Goal: Find specific page/section: Find specific page/section

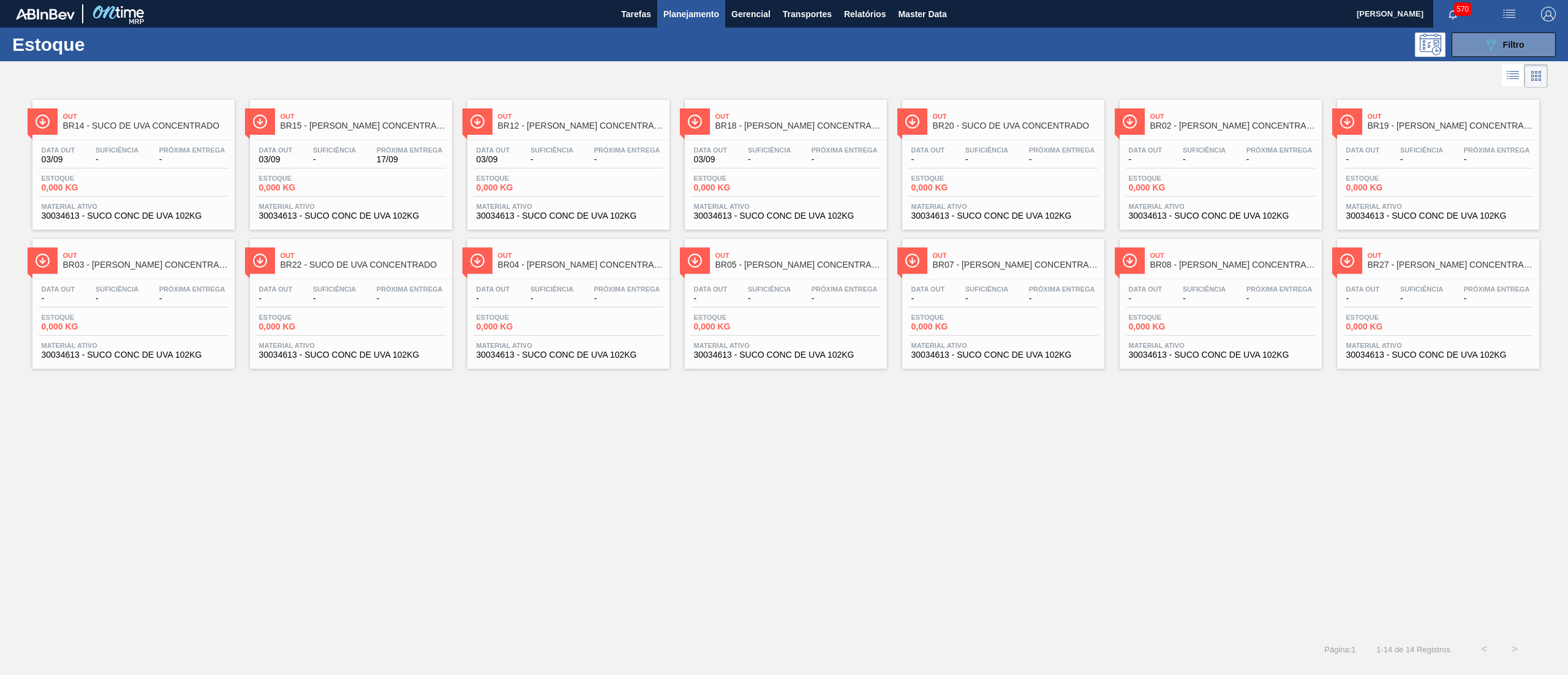
click at [1490, 46] on icon "089F7B8B-B2A5-4AFE-B5C0-19BA573D28AC" at bounding box center [1490, 44] width 15 height 15
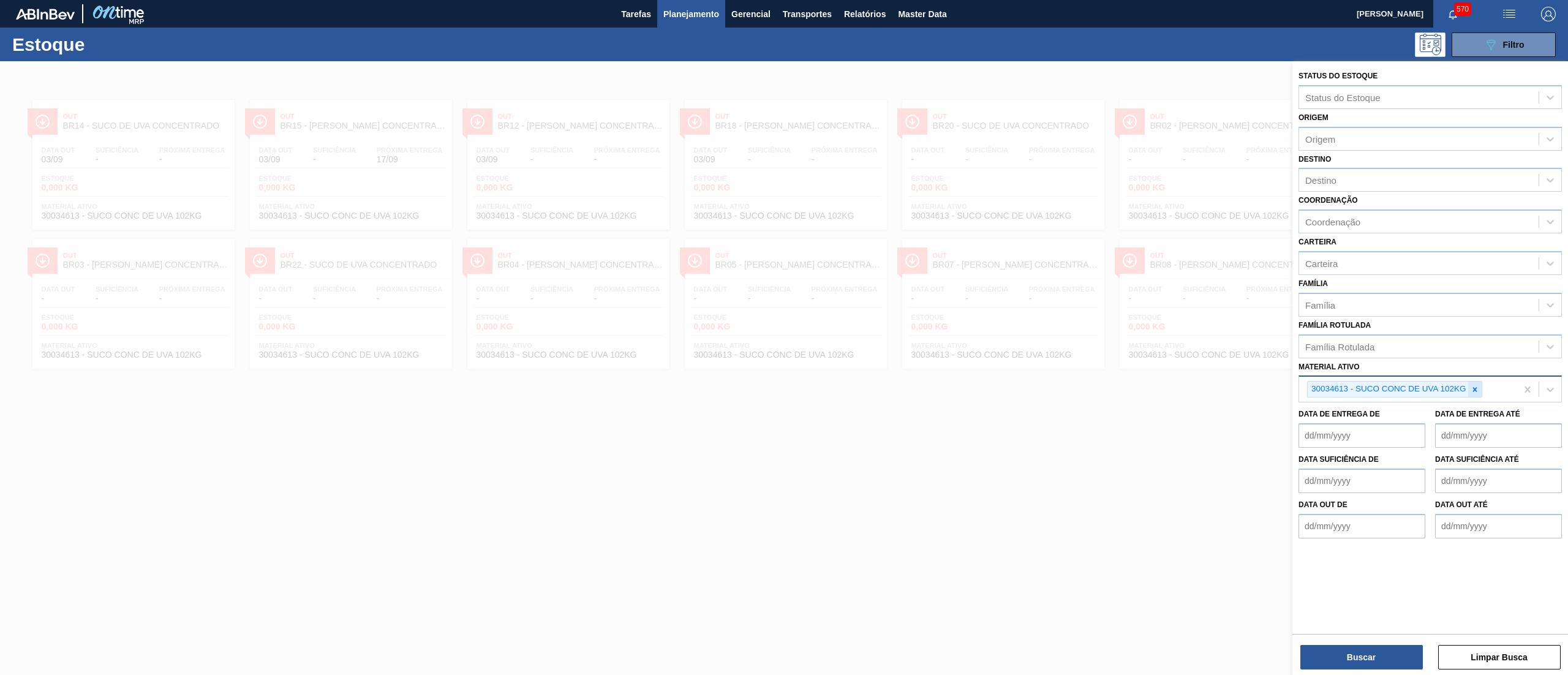
click at [1481, 391] on div at bounding box center [1475, 389] width 13 height 16
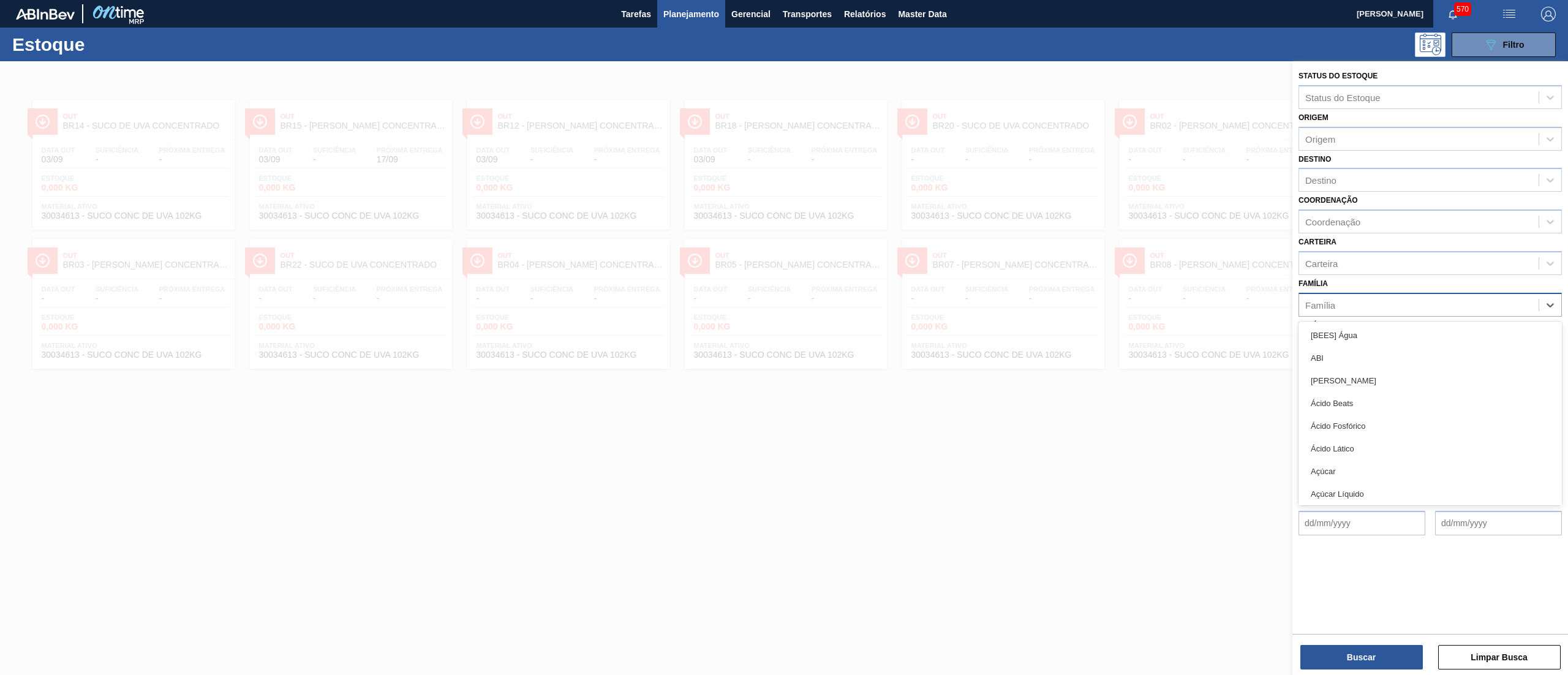
click at [1337, 302] on div "Família" at bounding box center [1419, 304] width 240 height 18
type input "sak"
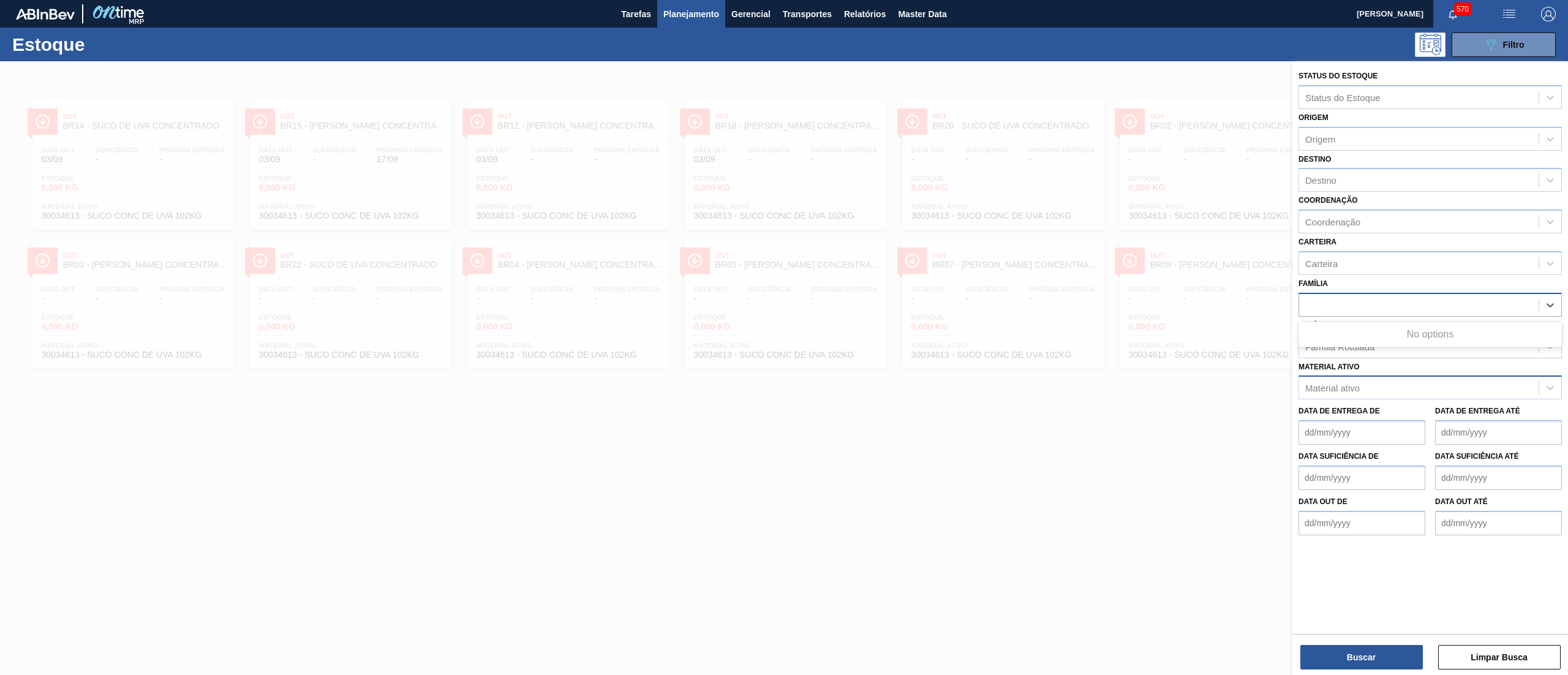
click at [1361, 300] on div "sak" at bounding box center [1419, 304] width 240 height 18
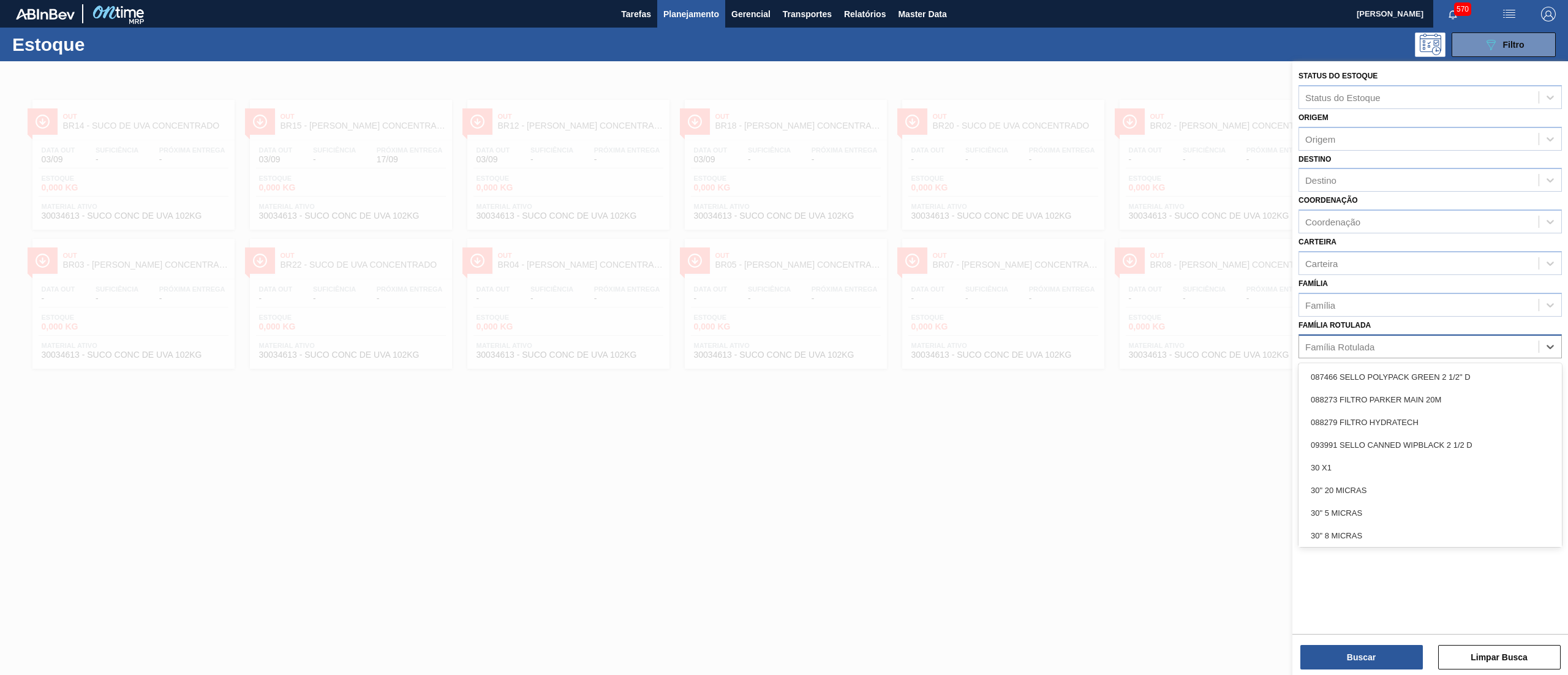
click at [1334, 338] on div "Família Rotulada" at bounding box center [1419, 346] width 240 height 18
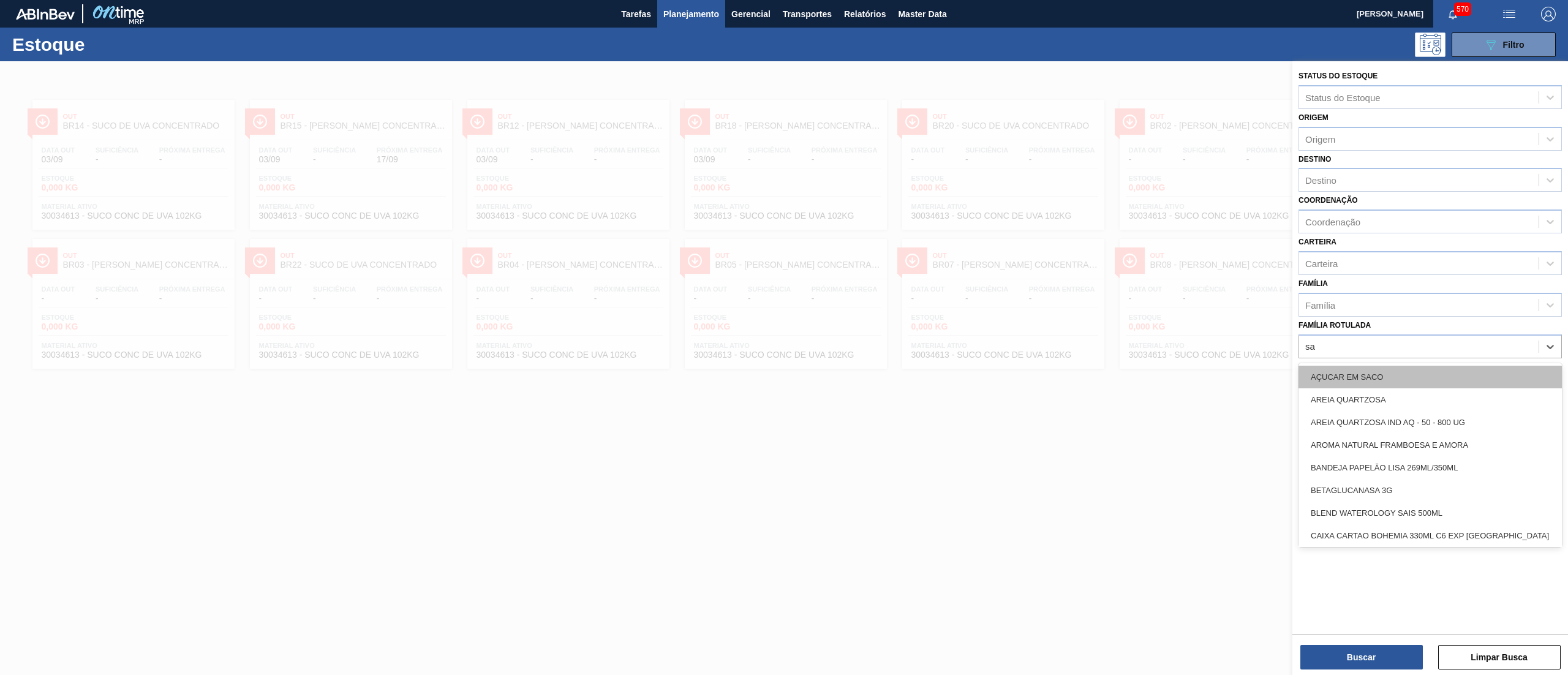
type Rotulada "sak"
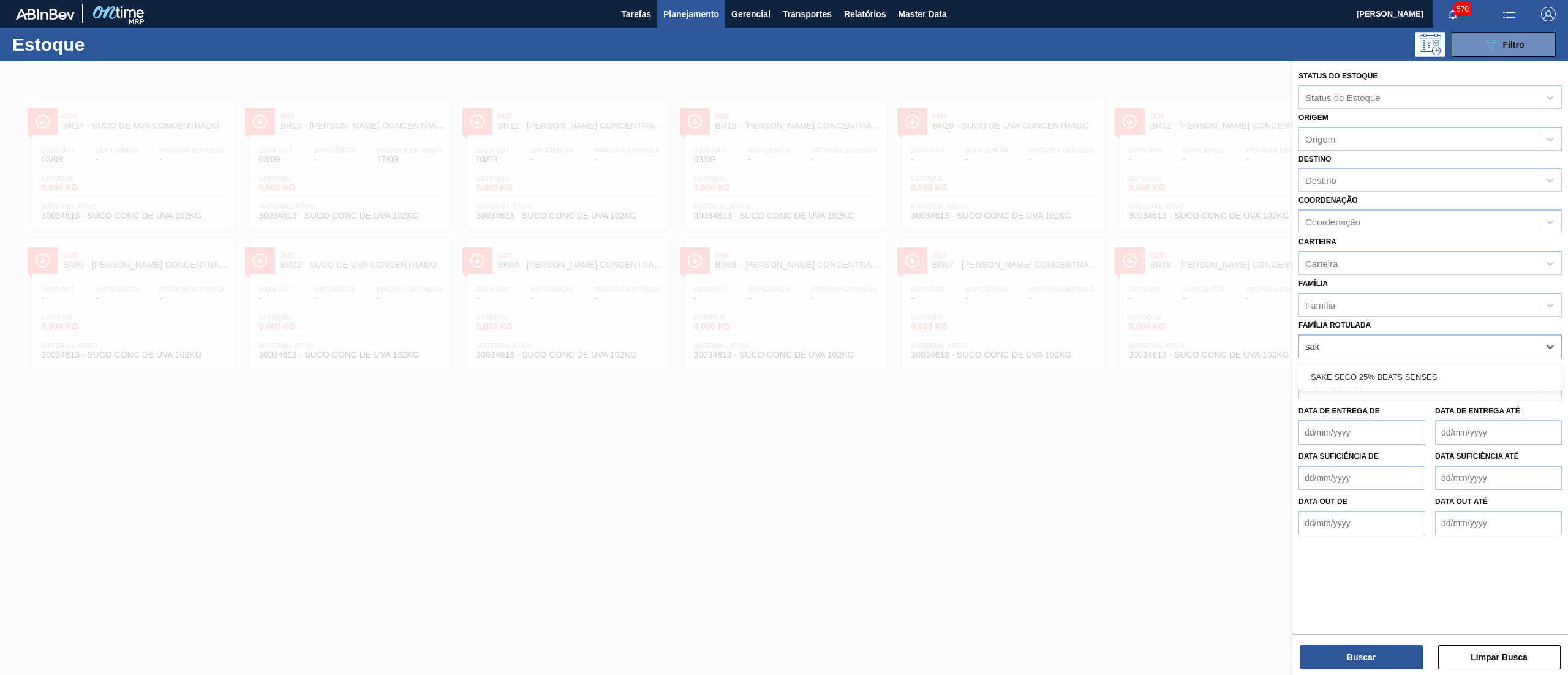
drag, startPoint x: 1377, startPoint y: 369, endPoint x: 1341, endPoint y: 493, distance: 129.1
click at [1385, 385] on div "SAKE SECO 25% BEATS SENSES" at bounding box center [1431, 377] width 264 height 23
click at [1324, 645] on button "Buscar" at bounding box center [1362, 657] width 123 height 25
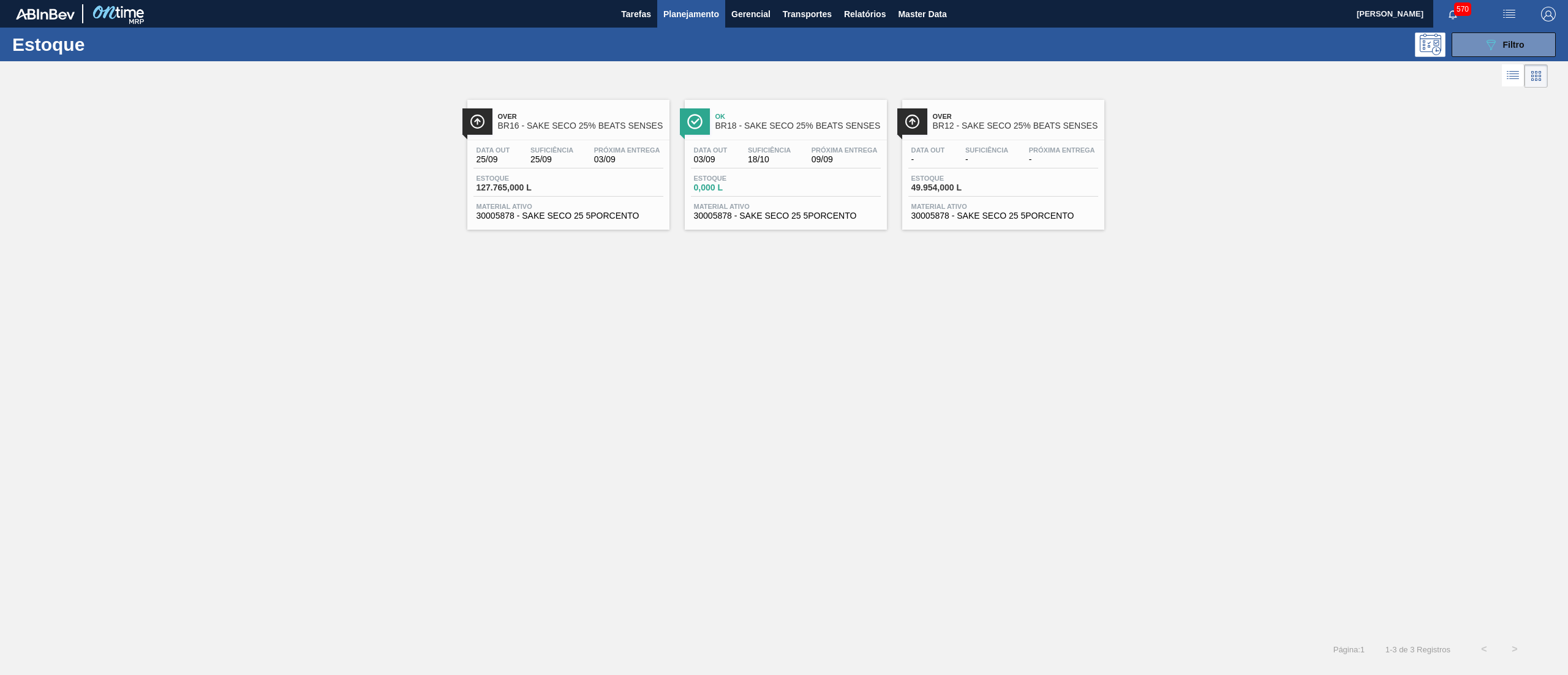
click at [572, 220] on span "30005878 - SAKE SECO 25 5PORCENTO" at bounding box center [568, 216] width 184 height 9
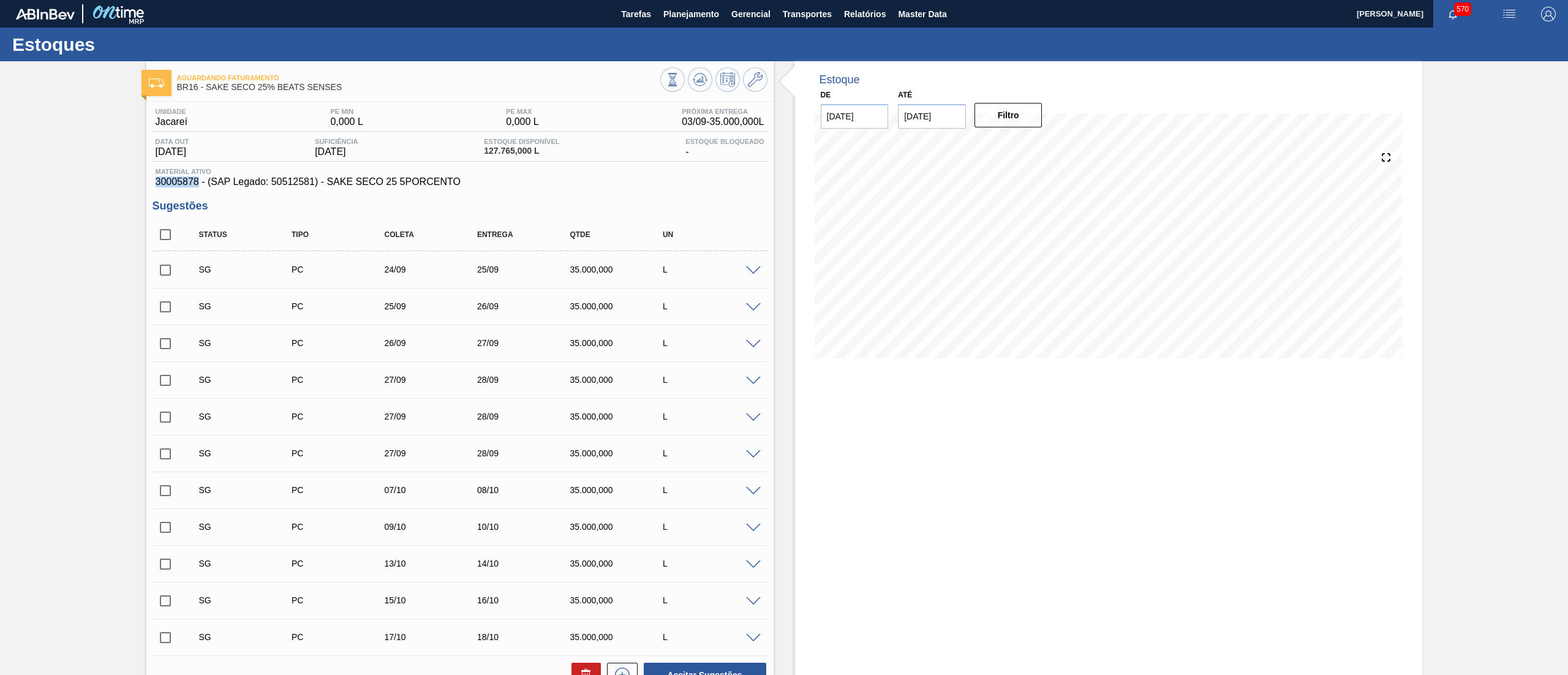
drag, startPoint x: 149, startPoint y: 184, endPoint x: 196, endPoint y: 185, distance: 47.0
copy span "30005878"
